Goal: Go to known website: Access a specific website the user already knows

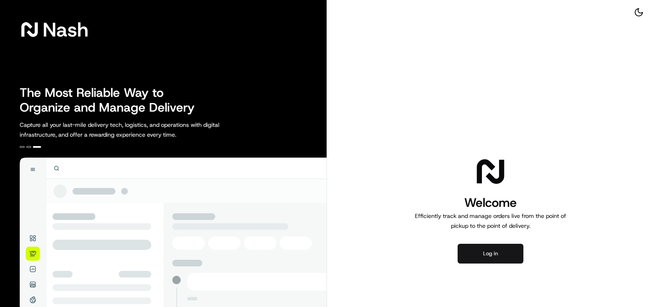
click at [507, 255] on button "Log in" at bounding box center [491, 254] width 66 height 20
